Goal: Obtain resource: Download file/media

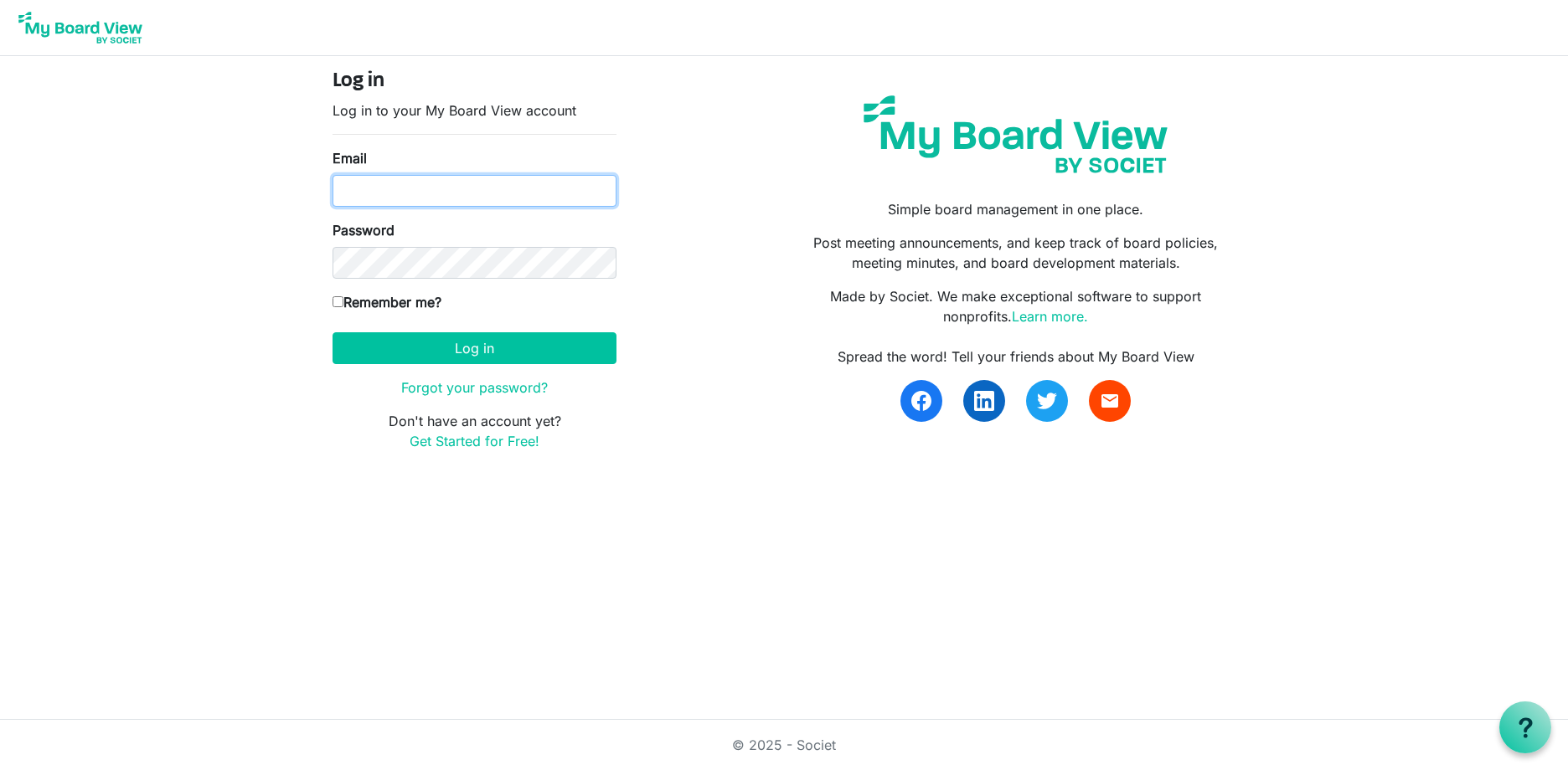
click at [445, 192] on input "Email" at bounding box center [474, 190] width 284 height 32
type input "colin.krulicki@rbc.com"
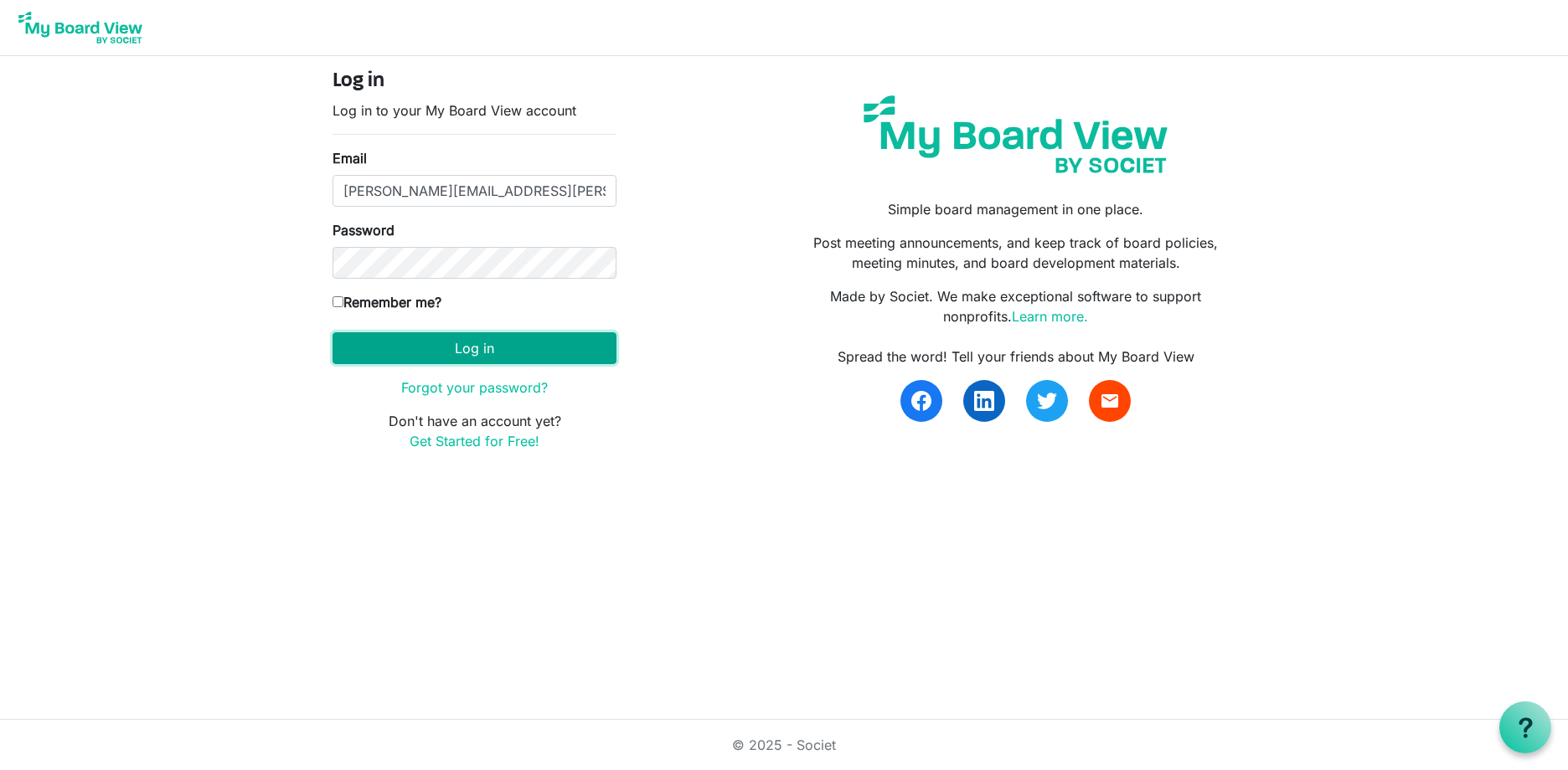
click at [483, 354] on button "Log in" at bounding box center [474, 348] width 284 height 32
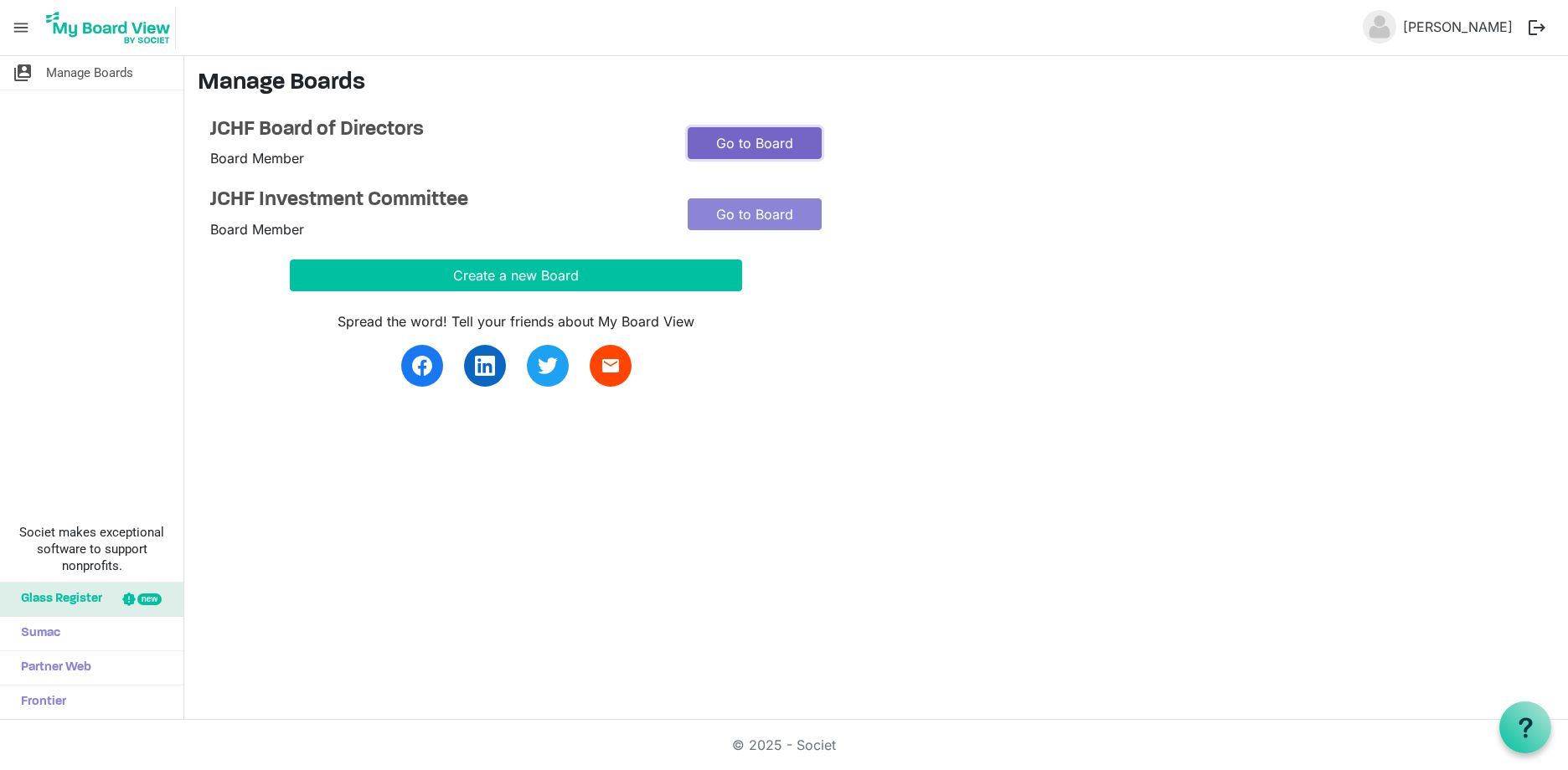
click at [751, 143] on link "Go to Board" at bounding box center [754, 143] width 134 height 32
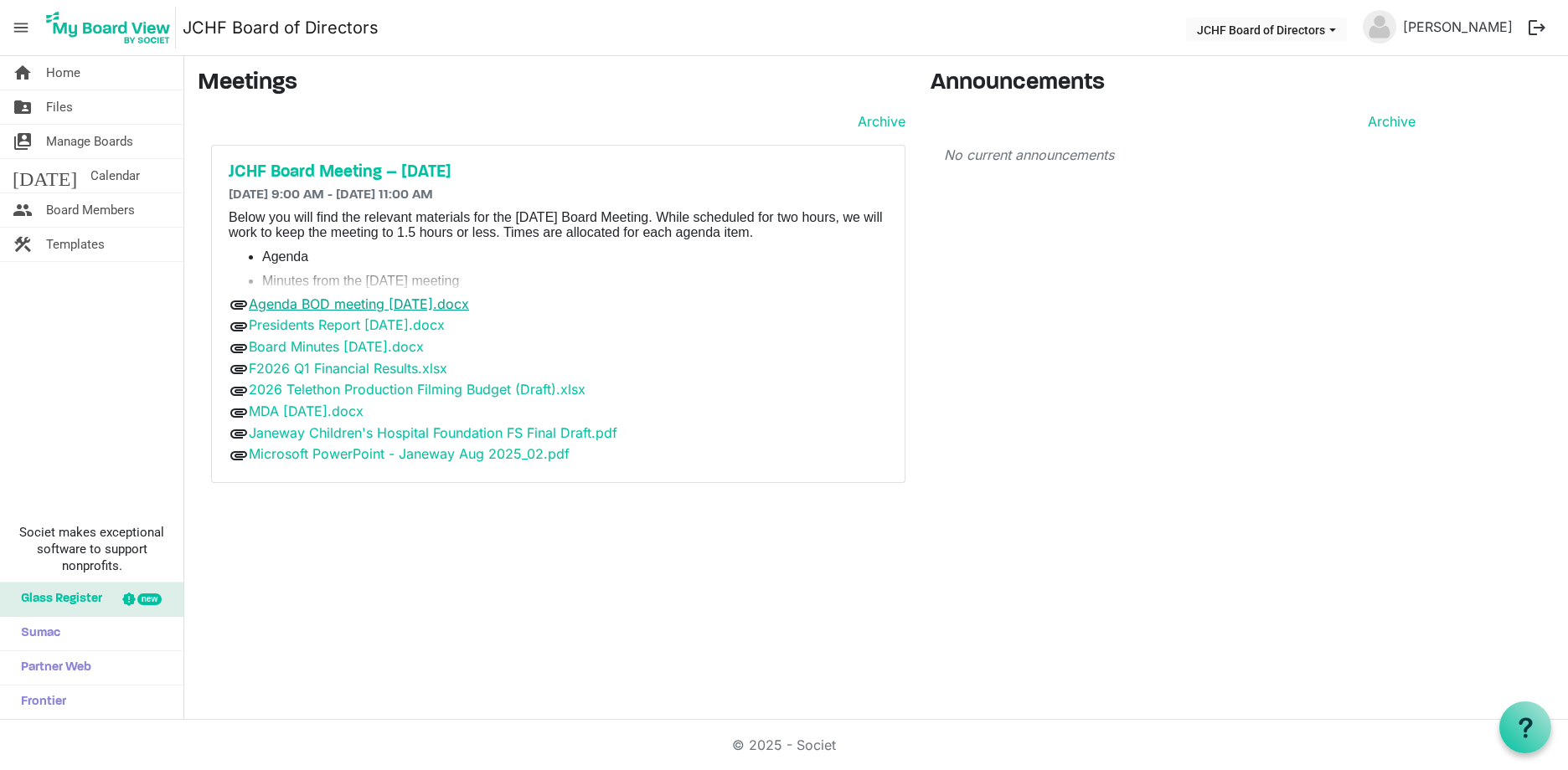
click at [411, 302] on link "Agenda BOD meeting August 25, 2025.docx" at bounding box center [358, 303] width 220 height 17
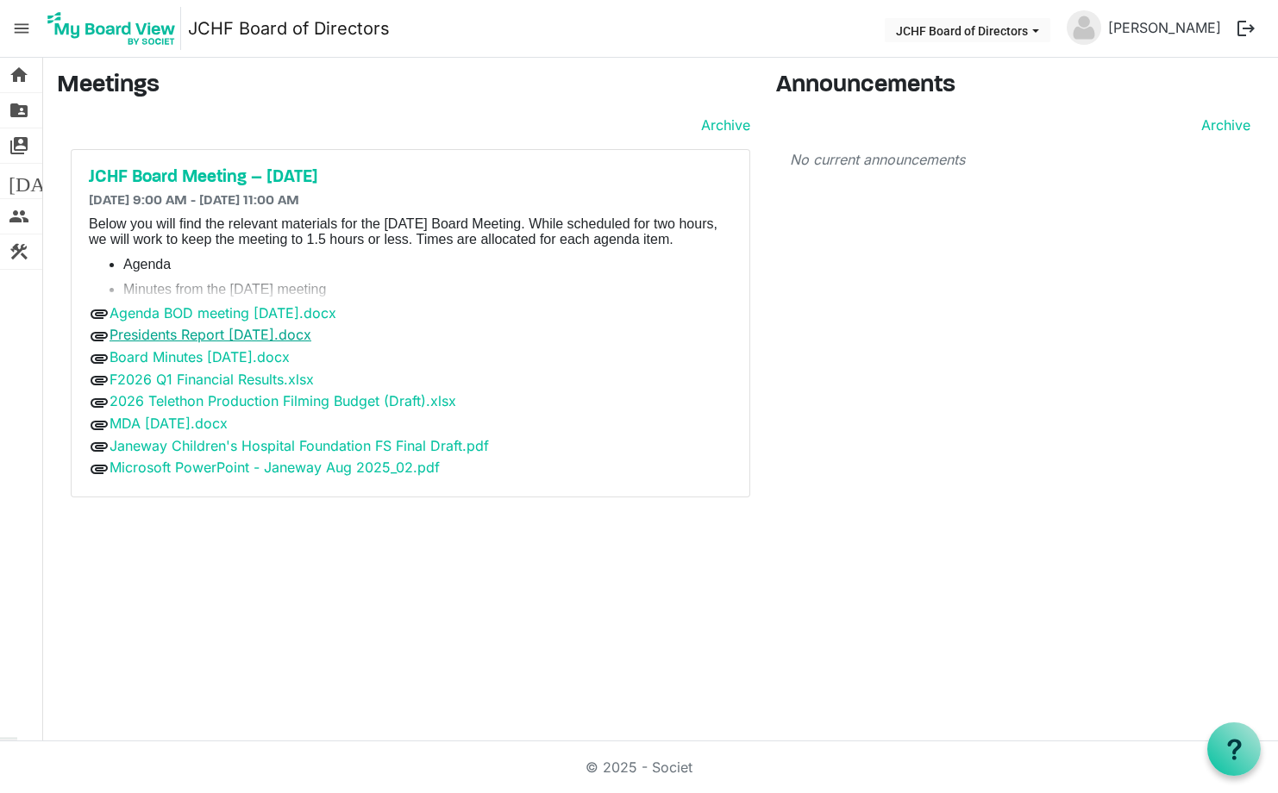
click at [242, 337] on link "Presidents Report August 25 2025.docx" at bounding box center [211, 334] width 202 height 17
click at [210, 358] on link "Board Minutes May 28, 2025.docx" at bounding box center [200, 356] width 180 height 17
click at [199, 289] on li "Minutes from the May 28, 2025 meeting" at bounding box center [427, 290] width 609 height 16
